Goal: Understand process/instructions: Learn how to perform a task or action

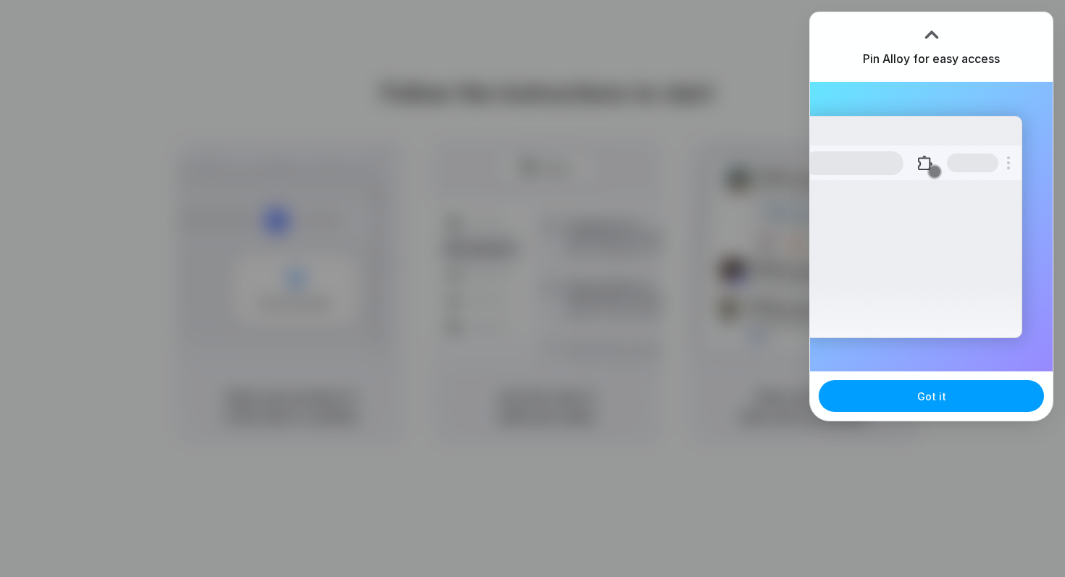
click at [907, 396] on button "Got it" at bounding box center [931, 396] width 225 height 32
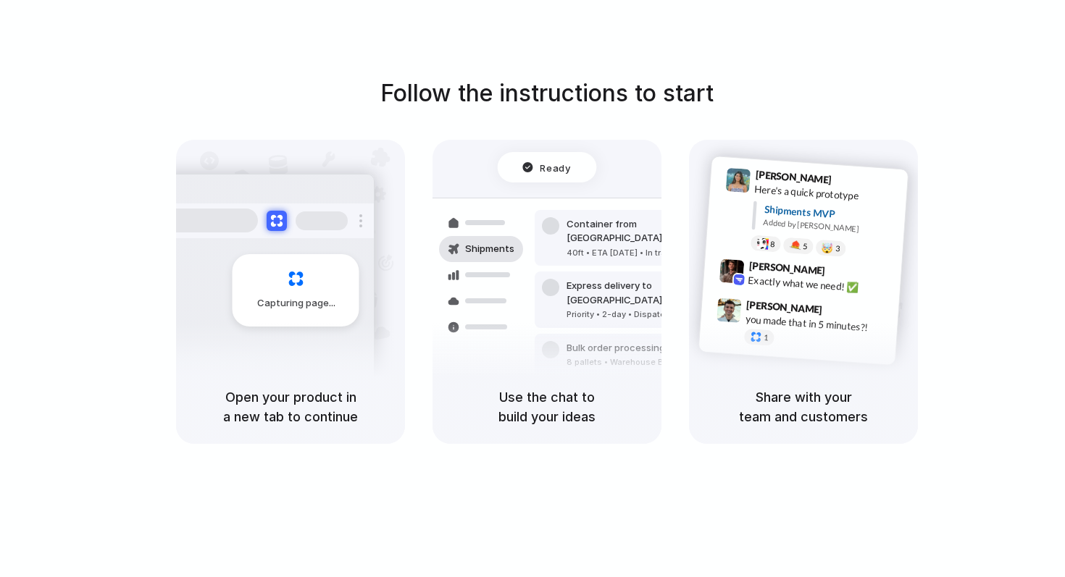
click at [998, 187] on div "Follow the instructions to start Capturing page Open your product in a new tab …" at bounding box center [546, 260] width 1065 height 368
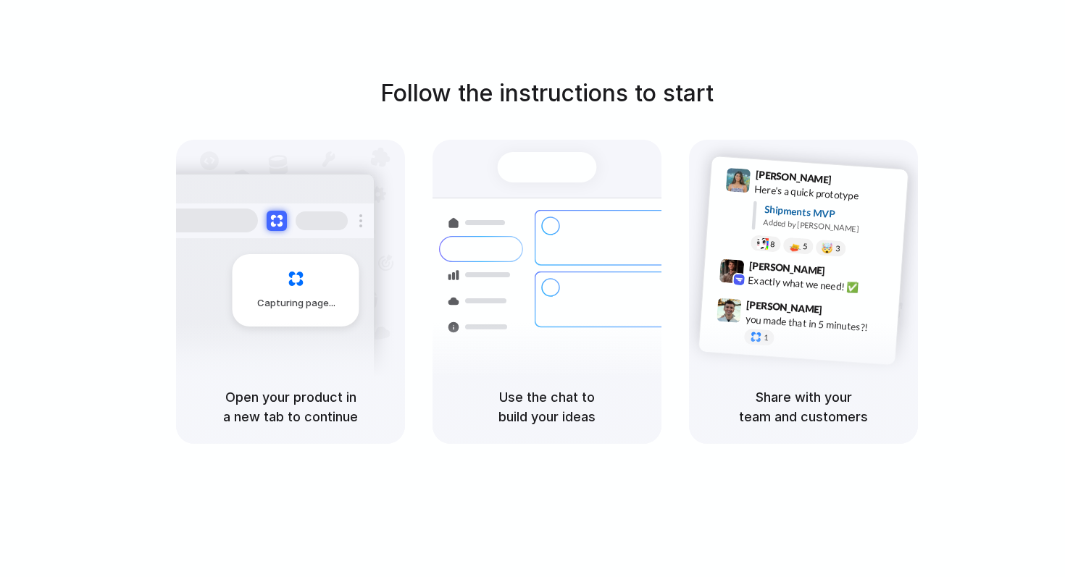
click at [477, 360] on div "Shipments" at bounding box center [470, 299] width 106 height 203
click at [297, 296] on span "Capturing page" at bounding box center [297, 303] width 80 height 14
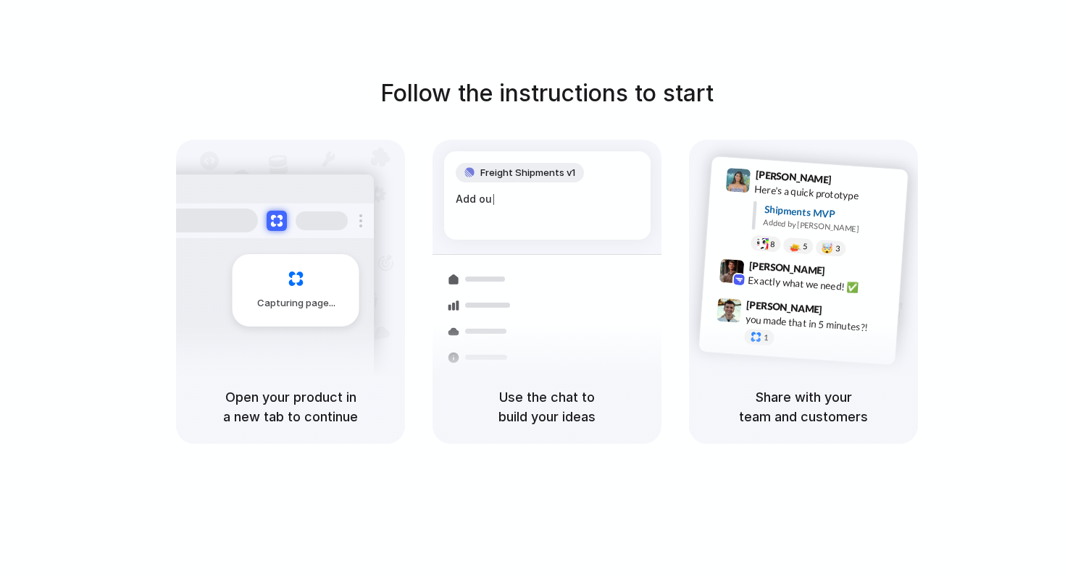
click at [339, 372] on div "Open your product in a new tab to continue" at bounding box center [290, 407] width 229 height 74
click at [313, 311] on div "Capturing page" at bounding box center [296, 290] width 127 height 72
